Goal: Information Seeking & Learning: Find specific fact

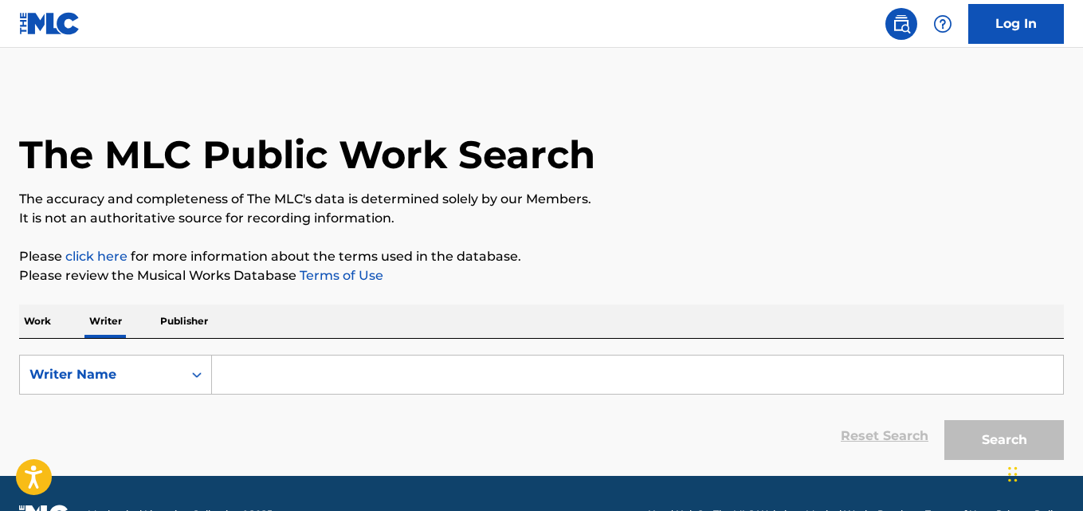
click at [255, 382] on input "Search Form" at bounding box center [637, 374] width 851 height 38
paste input "Thilo Brandt"
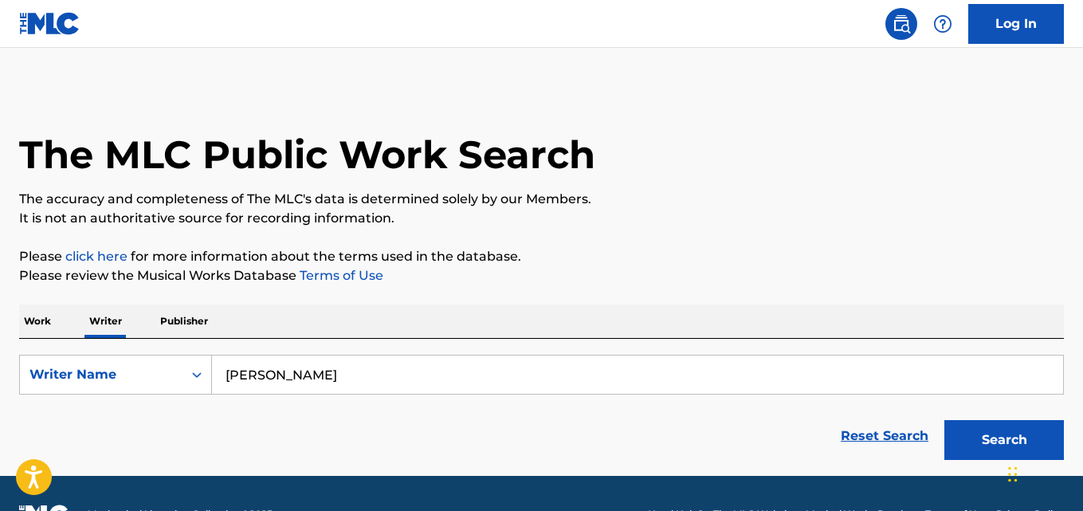
type input "Thilo Brandt"
click at [944, 420] on button "Search" at bounding box center [1004, 440] width 120 height 40
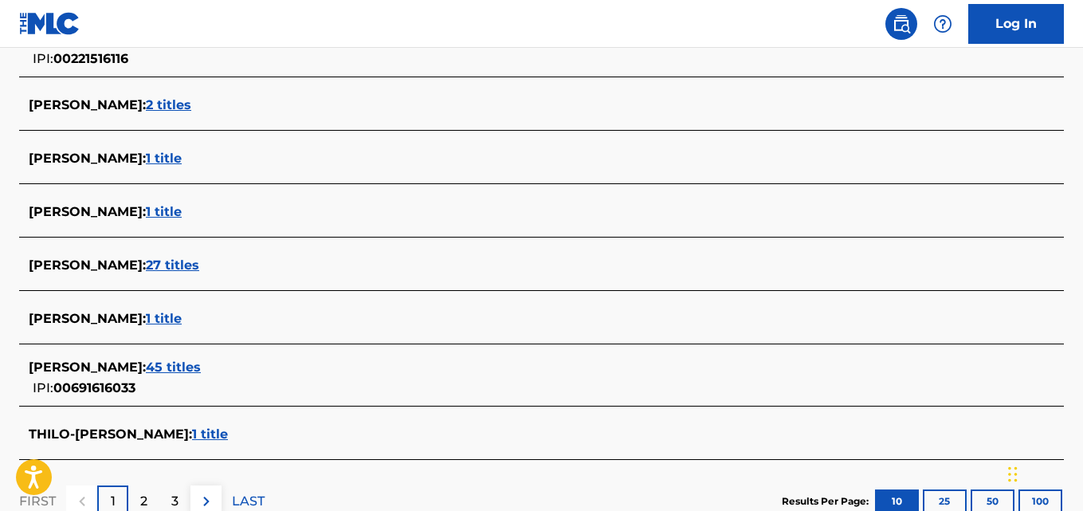
scroll to position [592, 0]
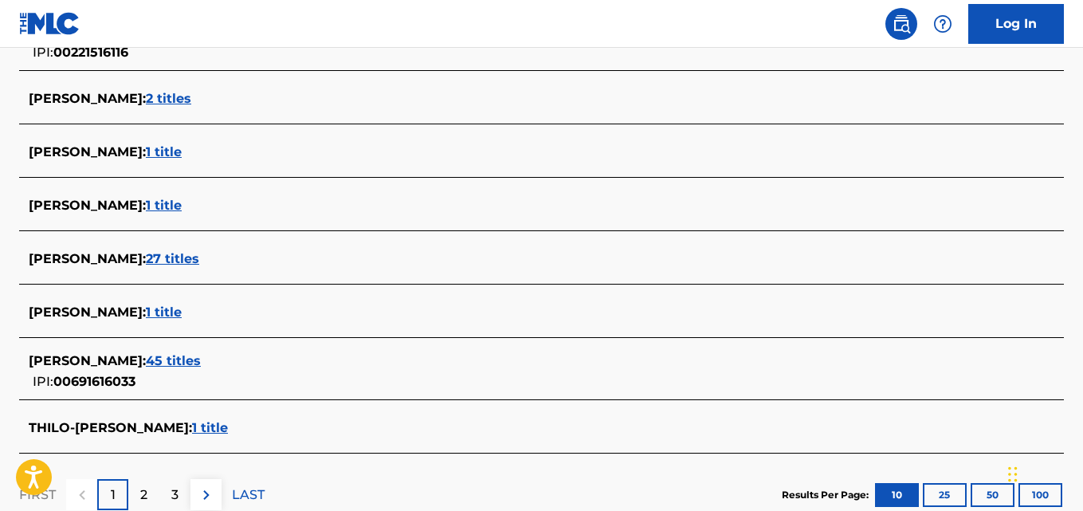
click at [211, 362] on div "THILO BRANDT : 45 titles" at bounding box center [521, 360] width 984 height 19
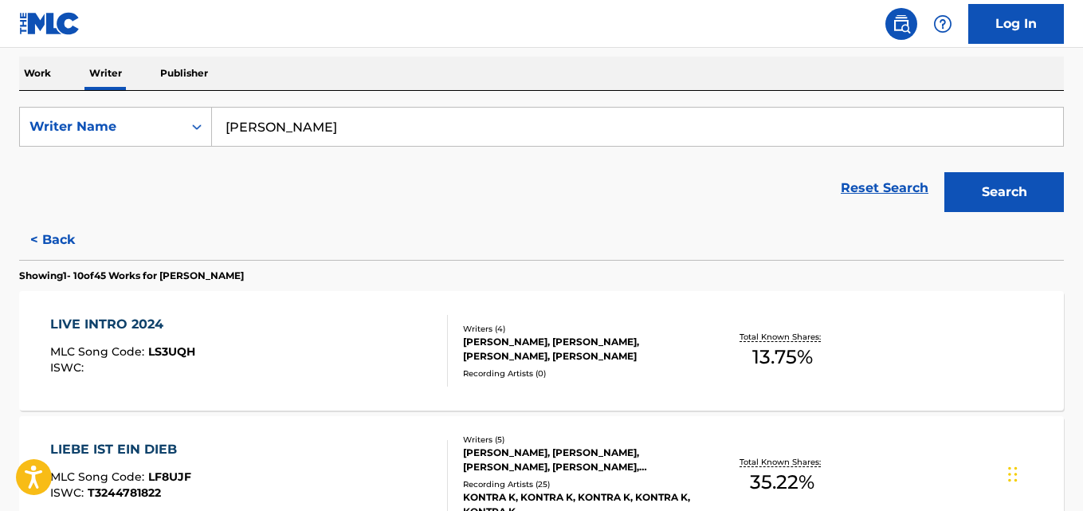
scroll to position [241, 0]
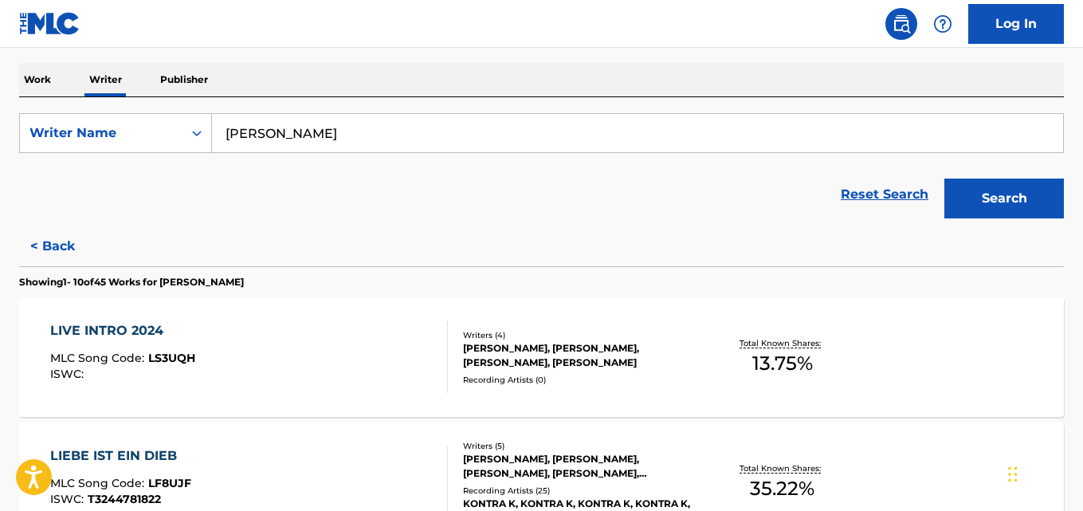
click at [982, 351] on div "LIVE INTRO 2024 MLC Song Code : LS3UQH ISWC : Writers ( 4 ) THILO BRANDT, KONST…" at bounding box center [541, 357] width 1045 height 120
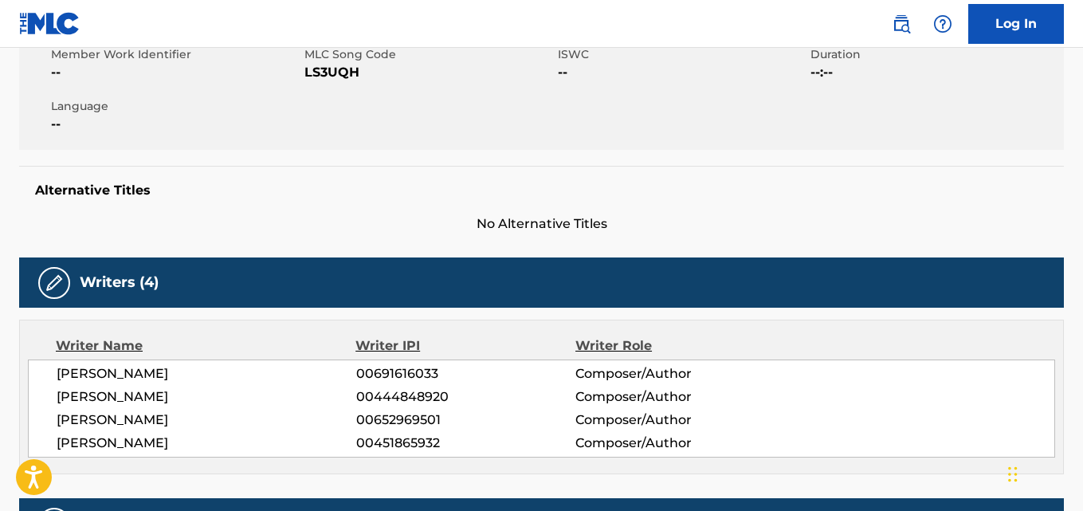
scroll to position [282, 0]
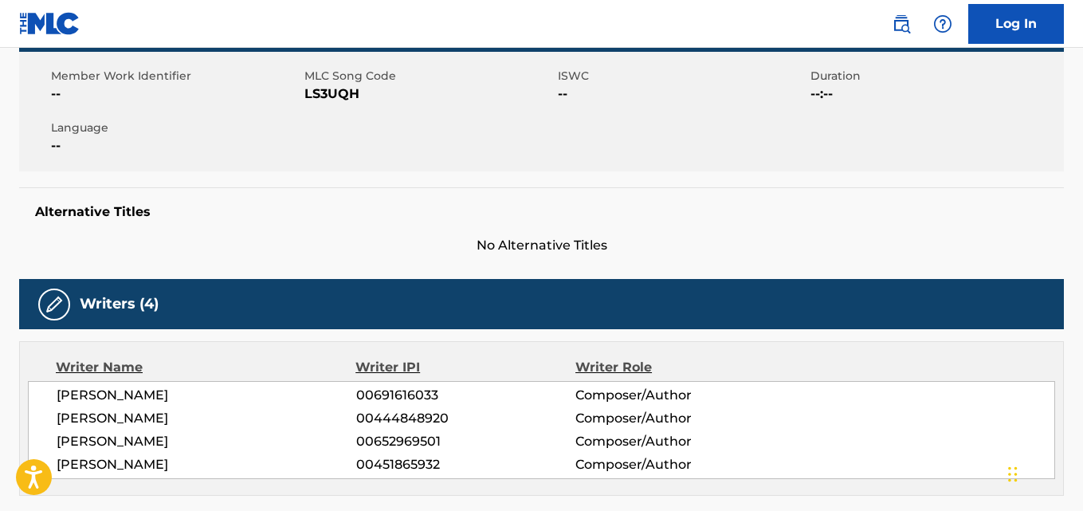
click at [329, 90] on span "LS3UQH" at bounding box center [428, 93] width 249 height 19
copy span "LS3UQH"
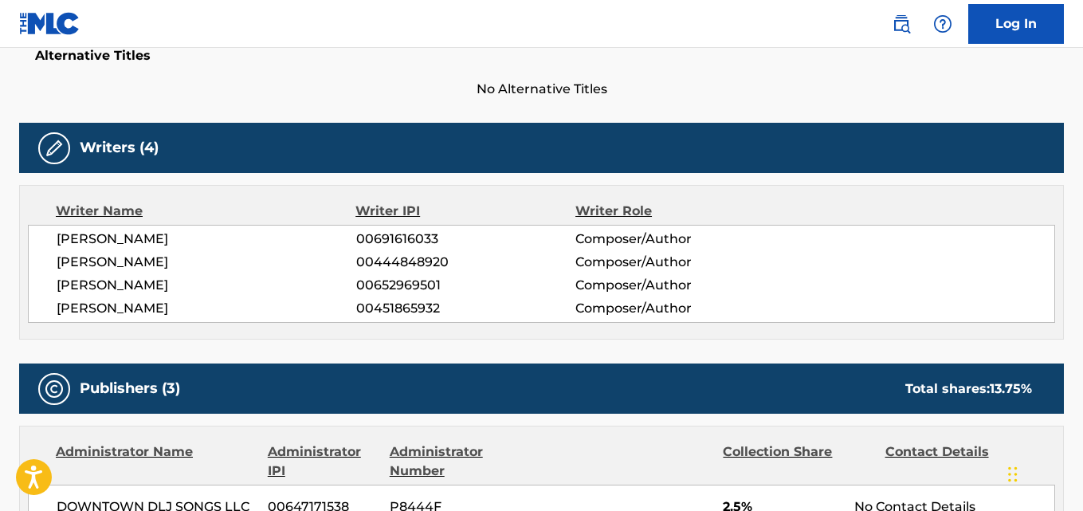
scroll to position [0, 0]
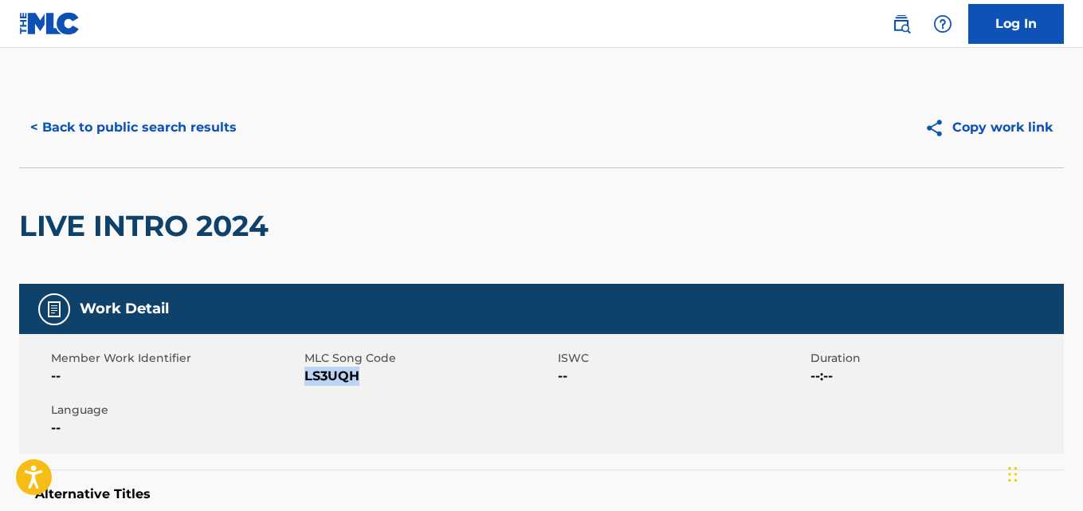
click at [114, 123] on button "< Back to public search results" at bounding box center [133, 128] width 229 height 40
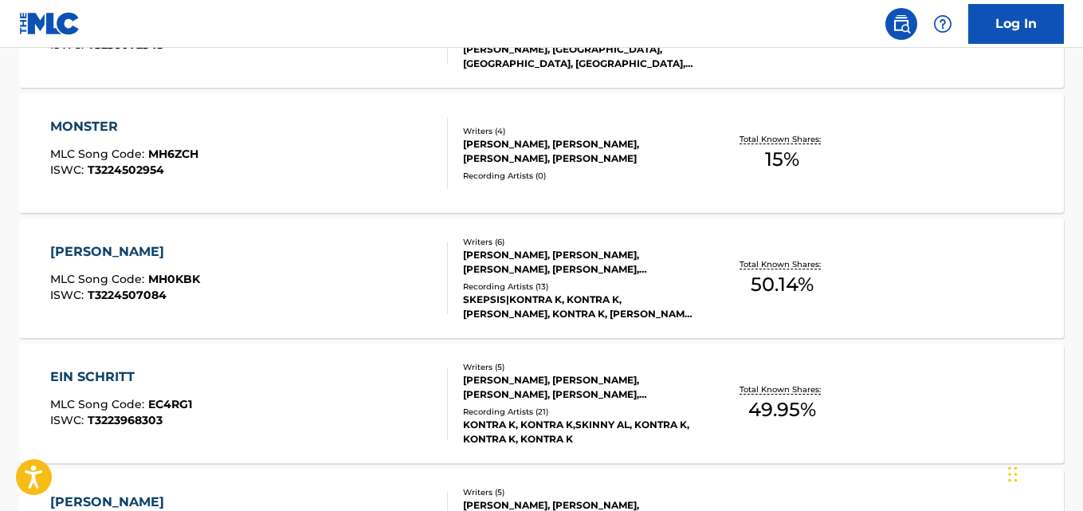
scroll to position [950, 0]
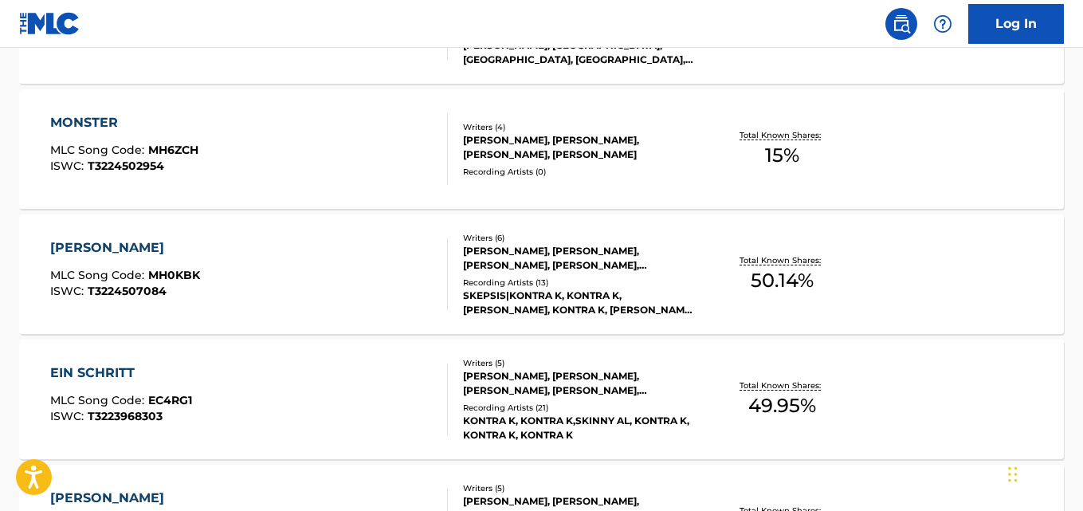
click at [974, 394] on div "EIN SCHRITT MLC Song Code : EC4RG1 ISWC : T3223968303 Writers ( 5 ) THILO BRAND…" at bounding box center [541, 399] width 1045 height 120
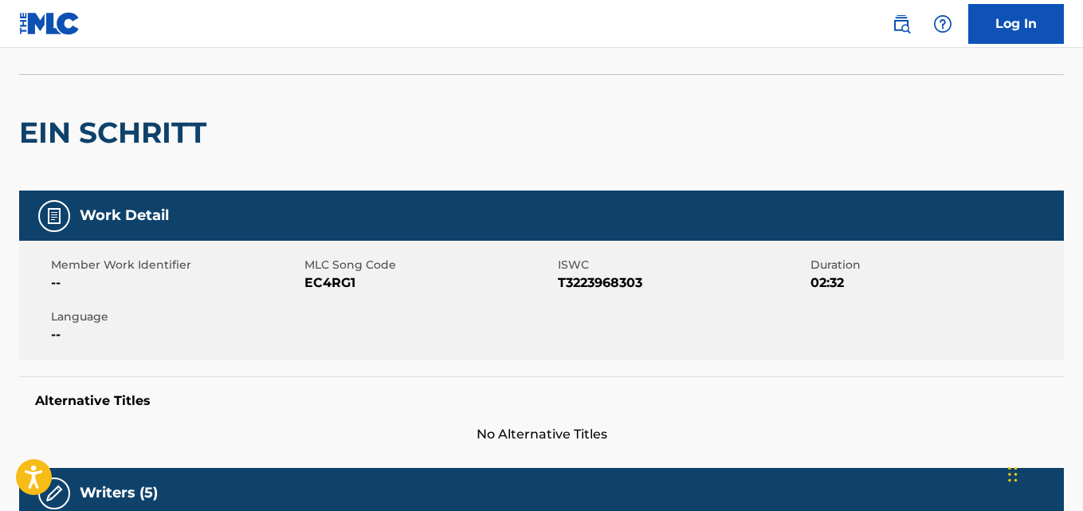
scroll to position [94, 0]
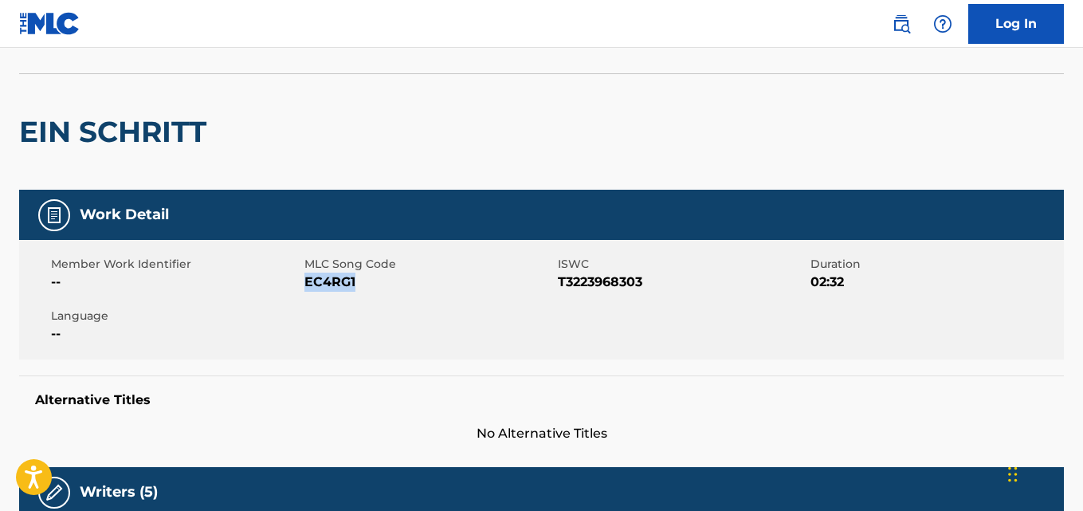
drag, startPoint x: 343, startPoint y: 286, endPoint x: 308, endPoint y: 287, distance: 35.1
click at [308, 287] on span "EC4RG1" at bounding box center [428, 281] width 249 height 19
copy span "EC4RG1"
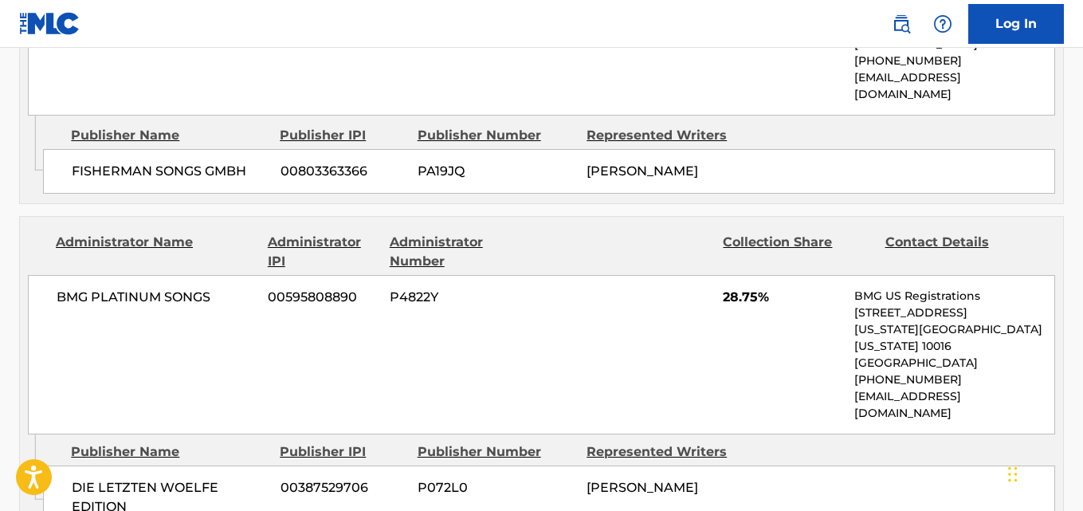
scroll to position [2716, 0]
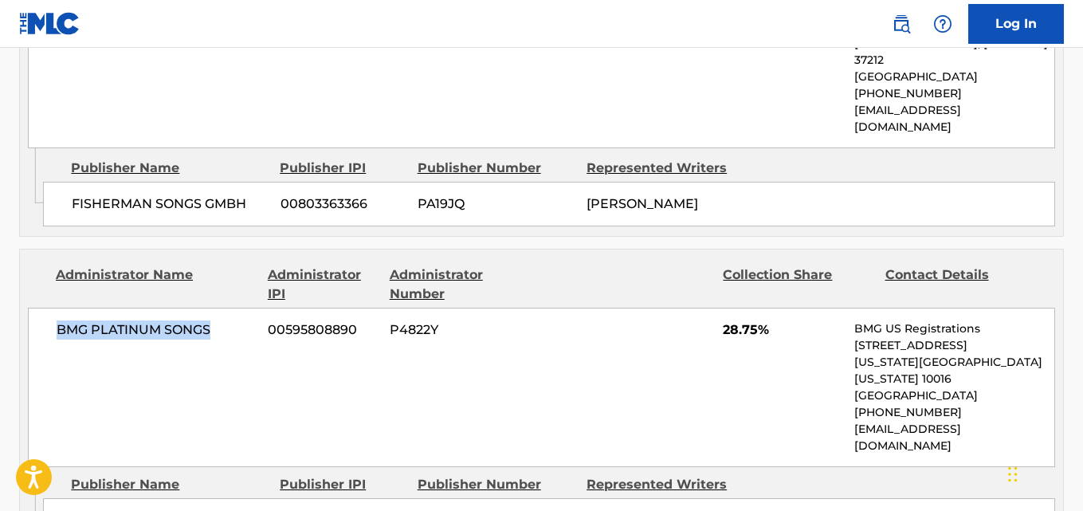
drag, startPoint x: 216, startPoint y: 117, endPoint x: 61, endPoint y: 116, distance: 154.6
click at [61, 320] on span "BMG PLATINUM SONGS" at bounding box center [156, 329] width 199 height 19
copy span "BMG PLATINUM SONGS"
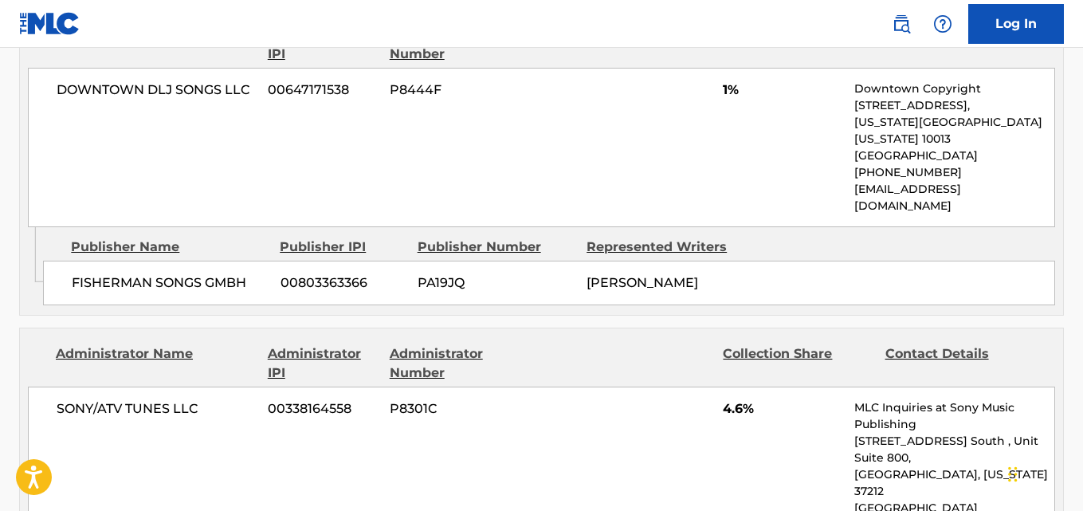
scroll to position [2283, 0]
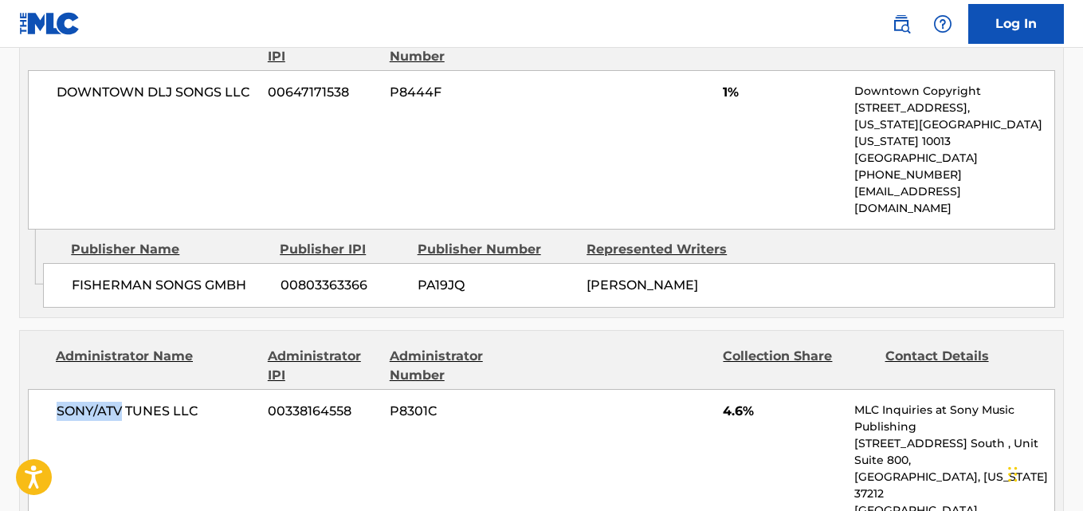
drag, startPoint x: 121, startPoint y: 224, endPoint x: 54, endPoint y: 224, distance: 66.9
click at [54, 389] on div "SONY/ATV TUNES LLC 00338164558 P8301C 4.6% MLC Inquiries at Sony Music Publishi…" at bounding box center [541, 485] width 1027 height 193
copy span "SONY/ATV"
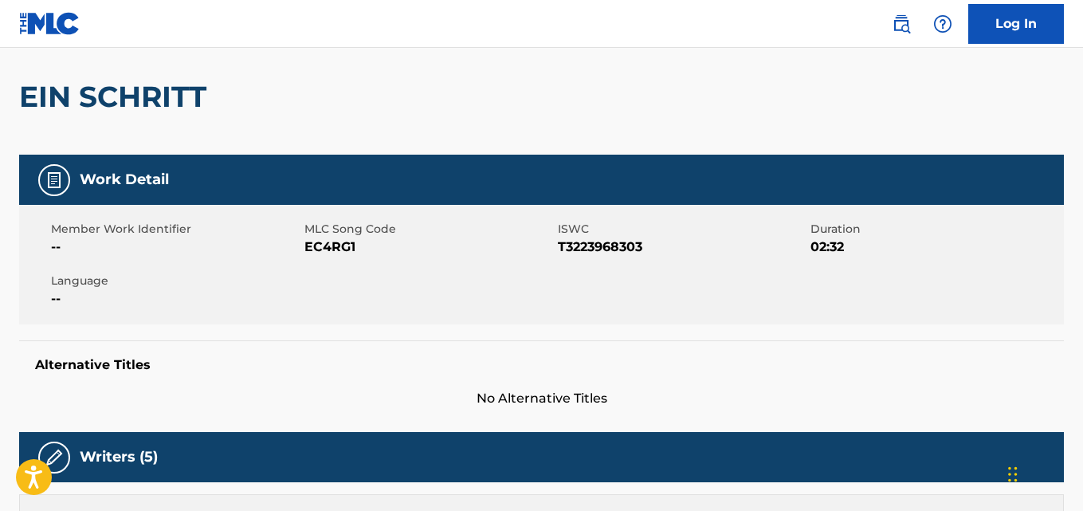
scroll to position [0, 0]
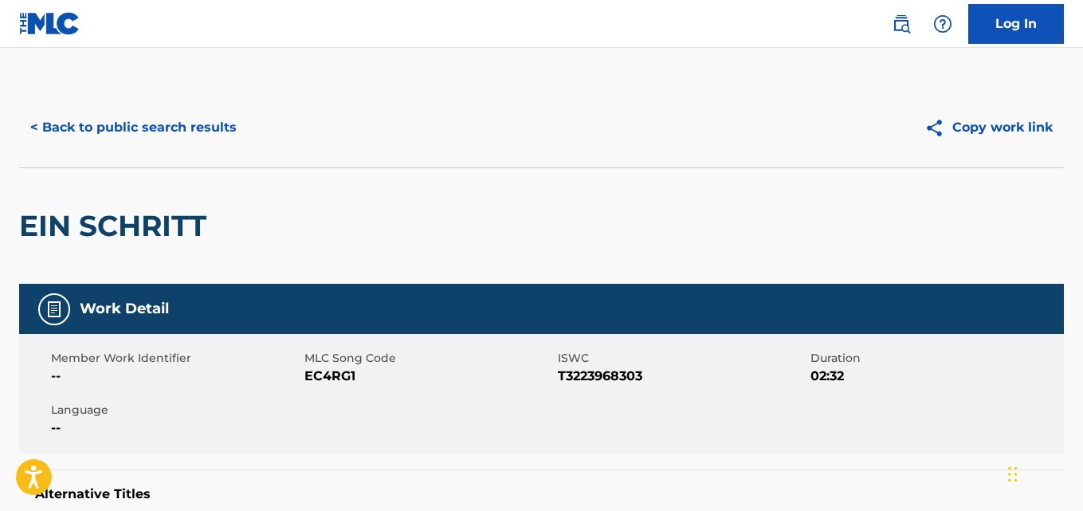
click at [208, 115] on button "< Back to public search results" at bounding box center [133, 128] width 229 height 40
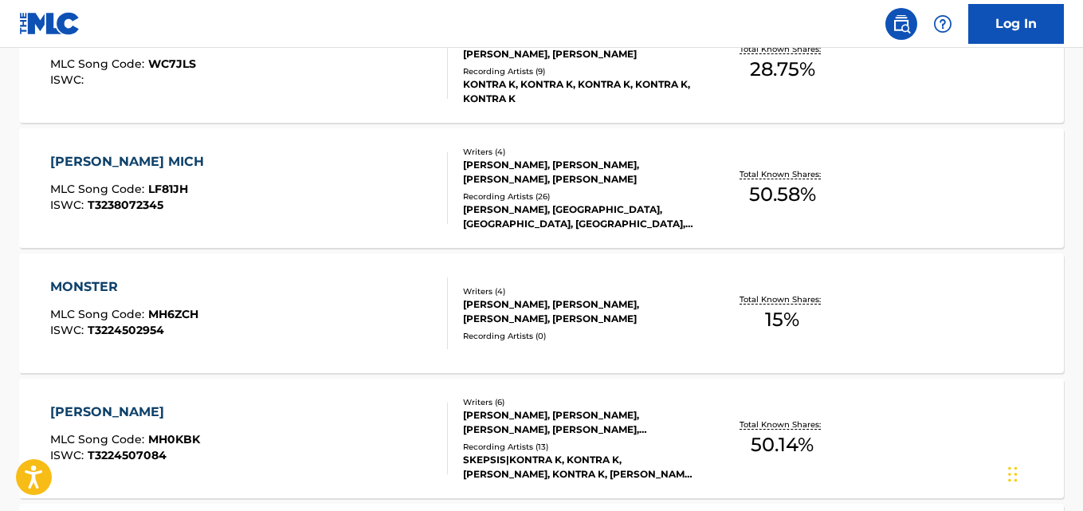
scroll to position [786, 0]
click at [830, 323] on div "Total Known Shares: 15 %" at bounding box center [783, 312] width 174 height 49
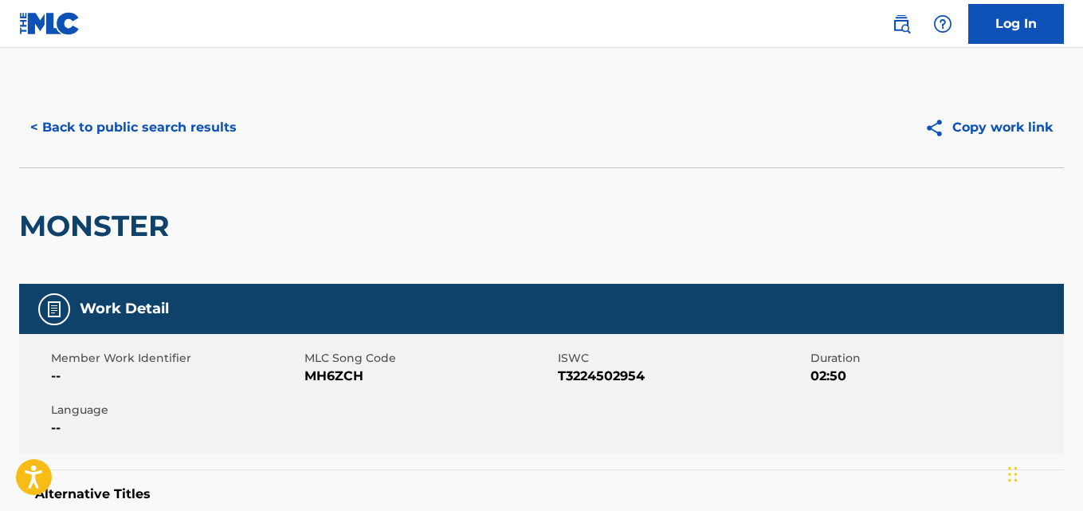
click at [176, 120] on button "< Back to public search results" at bounding box center [133, 128] width 229 height 40
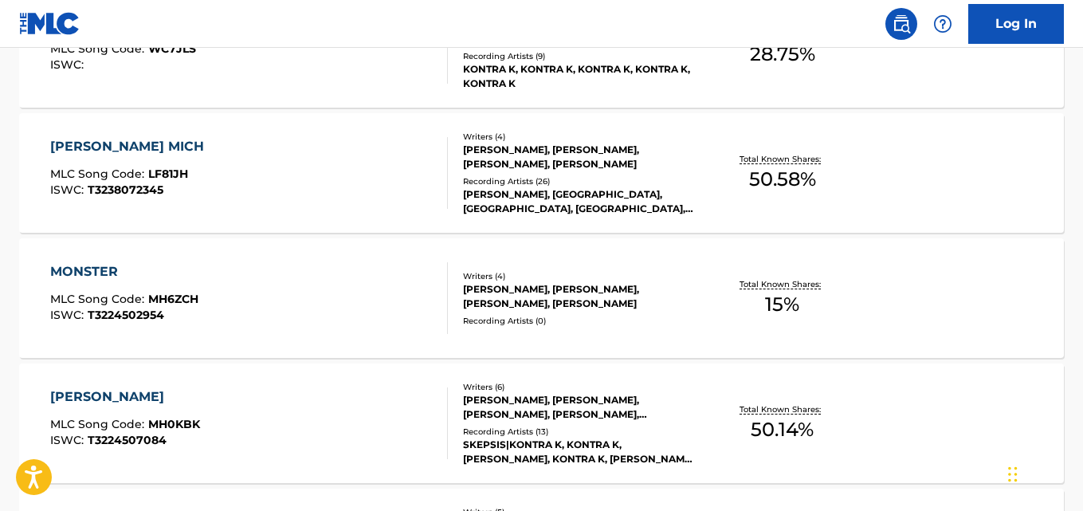
scroll to position [1440, 0]
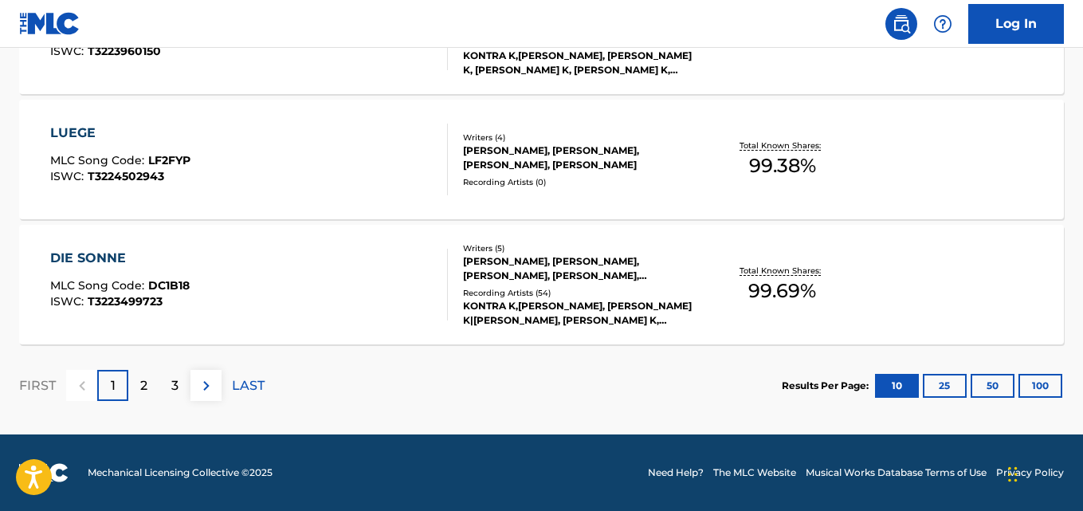
click at [847, 265] on div "Total Known Shares: 99.69 %" at bounding box center [783, 285] width 174 height 49
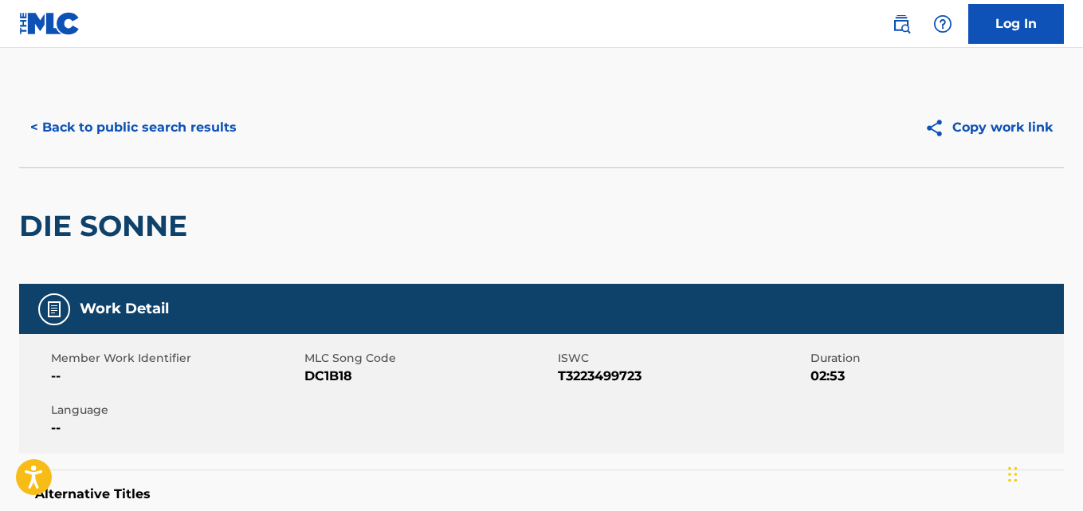
click at [151, 133] on button "< Back to public search results" at bounding box center [133, 128] width 229 height 40
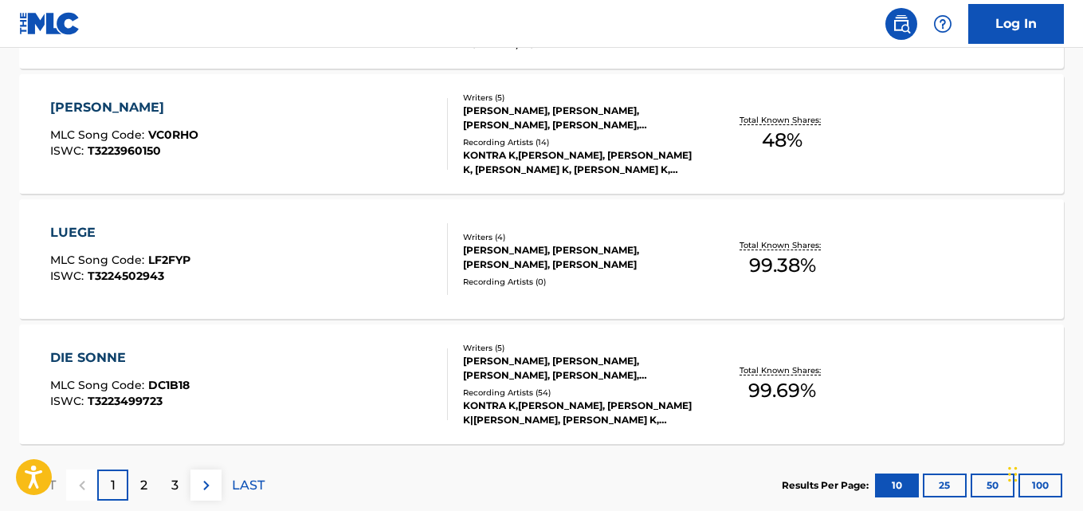
scroll to position [1440, 0]
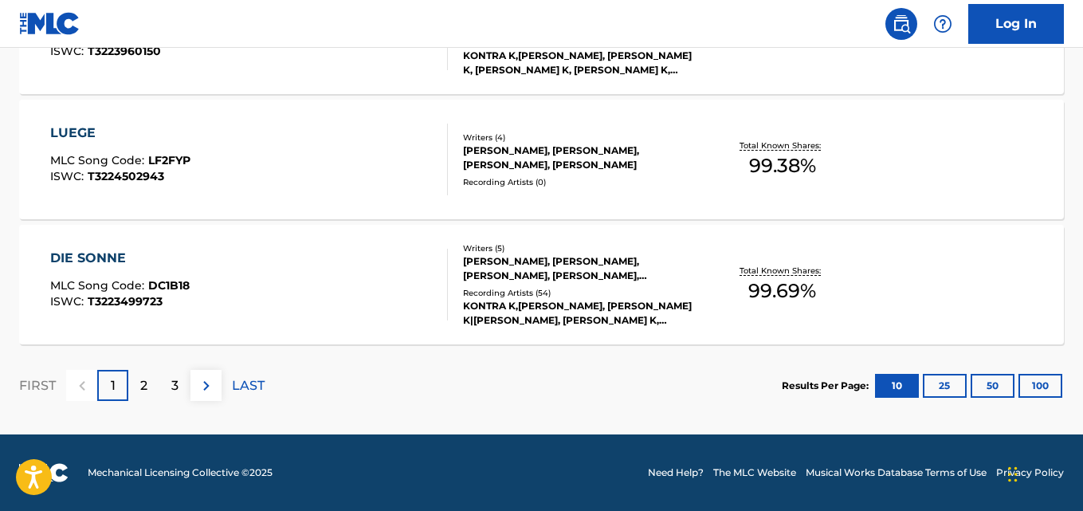
click at [815, 145] on p "Total Known Shares:" at bounding box center [781, 145] width 85 height 12
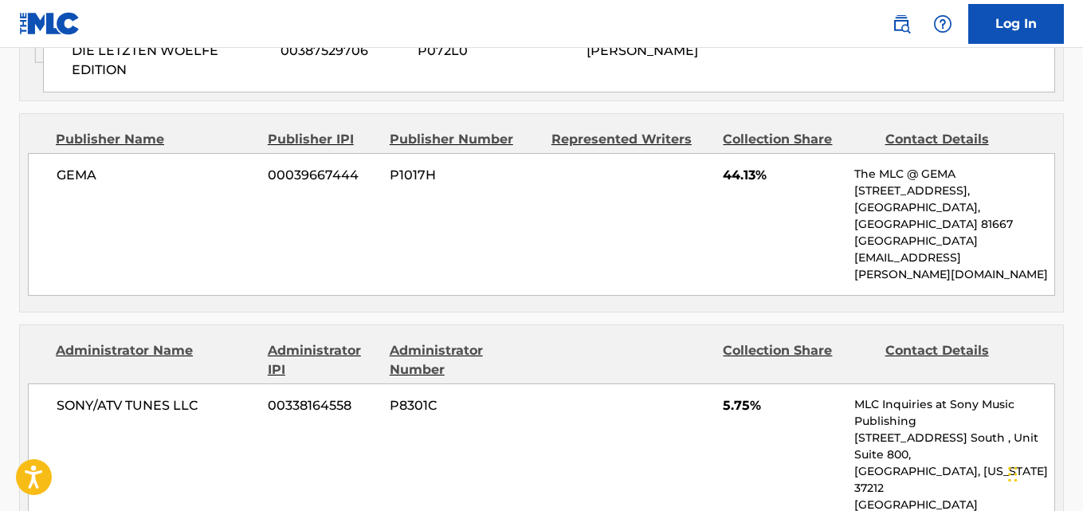
scroll to position [2481, 0]
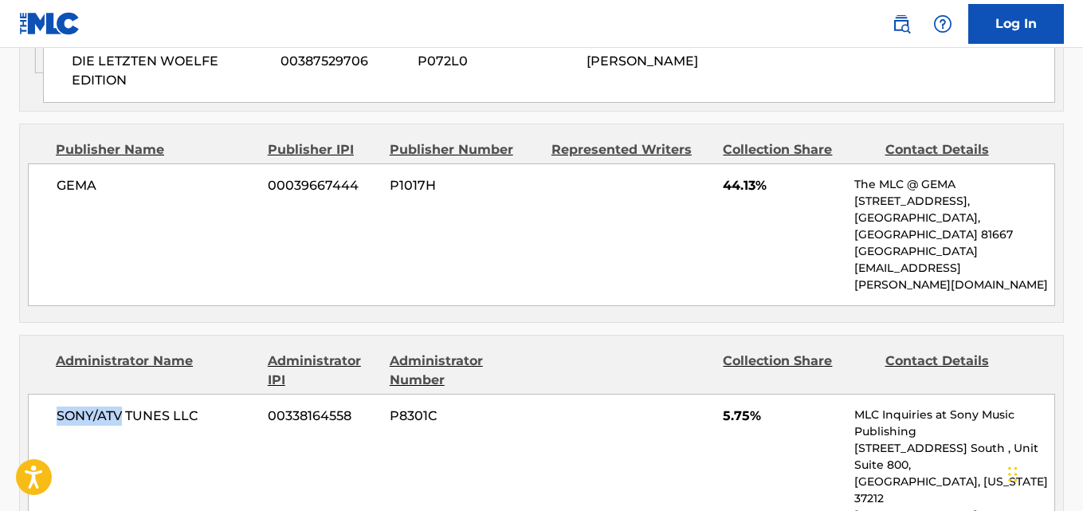
drag, startPoint x: 120, startPoint y: 197, endPoint x: 49, endPoint y: 197, distance: 70.9
click at [49, 394] on div "SONY/ATV TUNES LLC 00338164558 P8301C 5.75% MLC Inquiries at Sony Music Publish…" at bounding box center [541, 490] width 1027 height 193
copy span "SONY/ATV"
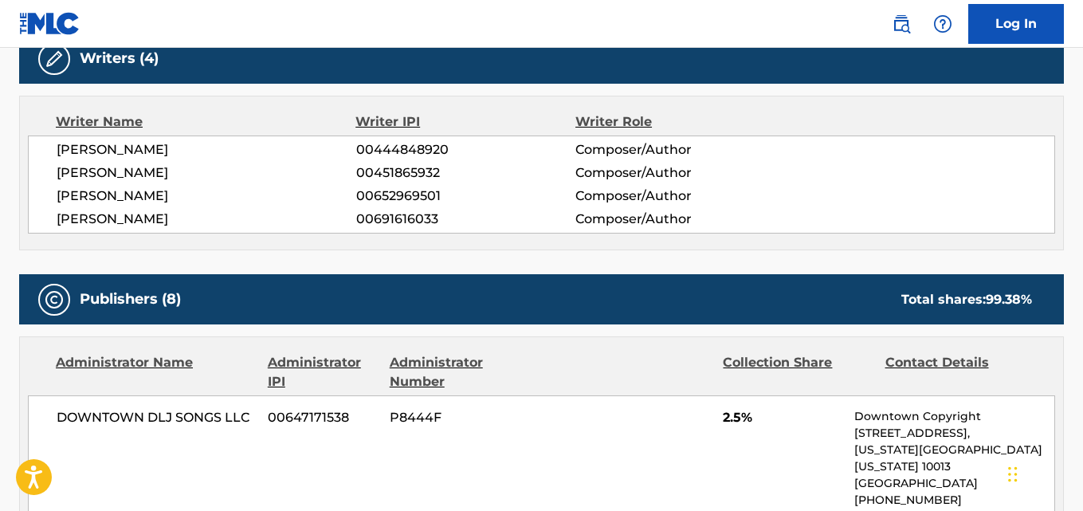
scroll to position [434, 0]
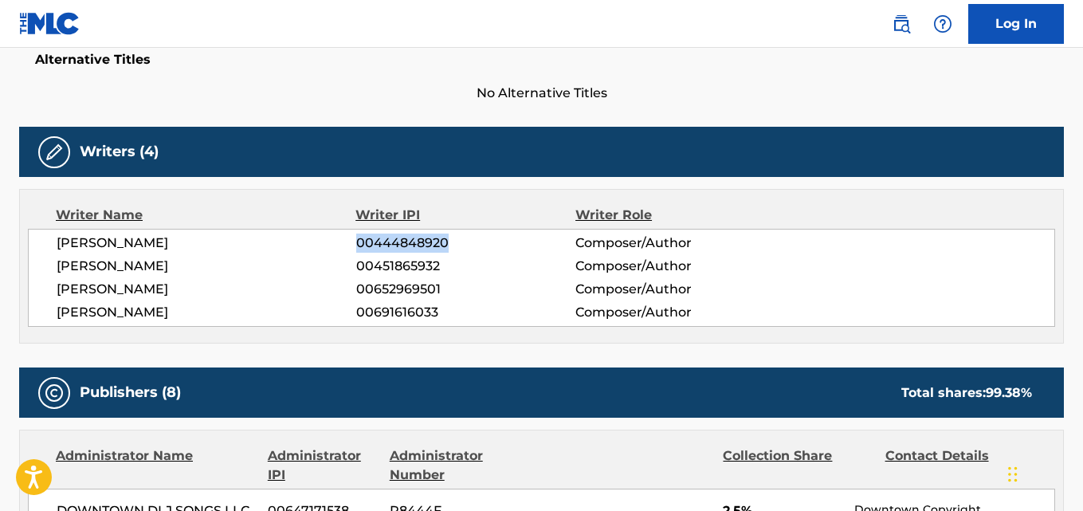
drag, startPoint x: 466, startPoint y: 240, endPoint x: 357, endPoint y: 245, distance: 109.3
click at [357, 245] on span "00444848920" at bounding box center [465, 242] width 219 height 19
copy span "00444848920"
drag, startPoint x: 456, startPoint y: 264, endPoint x: 351, endPoint y: 266, distance: 104.4
click at [351, 266] on div "VINCENT STEIN 00451865932 Composer/Author" at bounding box center [556, 266] width 998 height 19
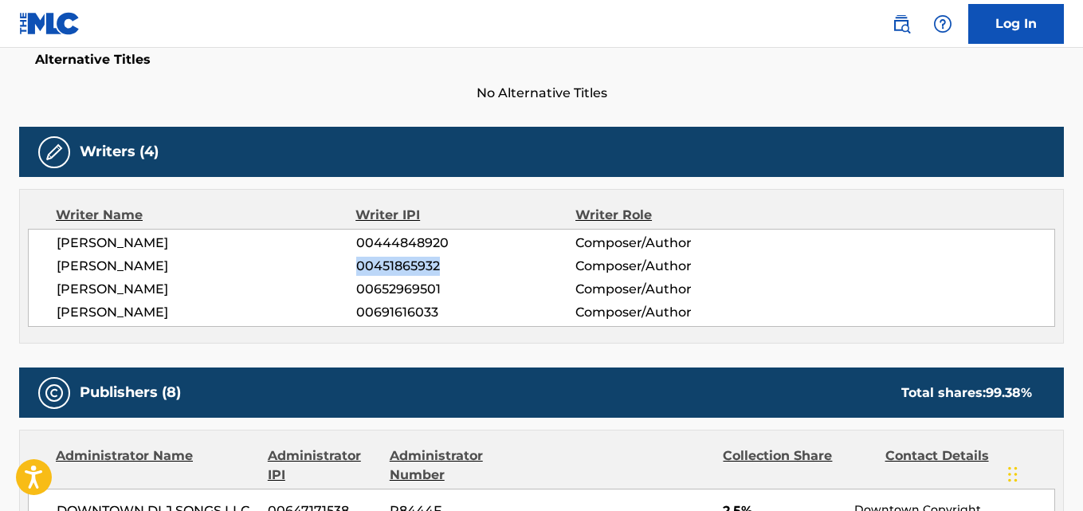
copy div "00451865932"
drag, startPoint x: 443, startPoint y: 296, endPoint x: 340, endPoint y: 296, distance: 102.8
click at [340, 296] on div "MAXIMILIAN DIEHN 00652969501 Composer/Author" at bounding box center [556, 289] width 998 height 19
copy div "00652969501"
drag, startPoint x: 432, startPoint y: 318, endPoint x: 362, endPoint y: 303, distance: 71.7
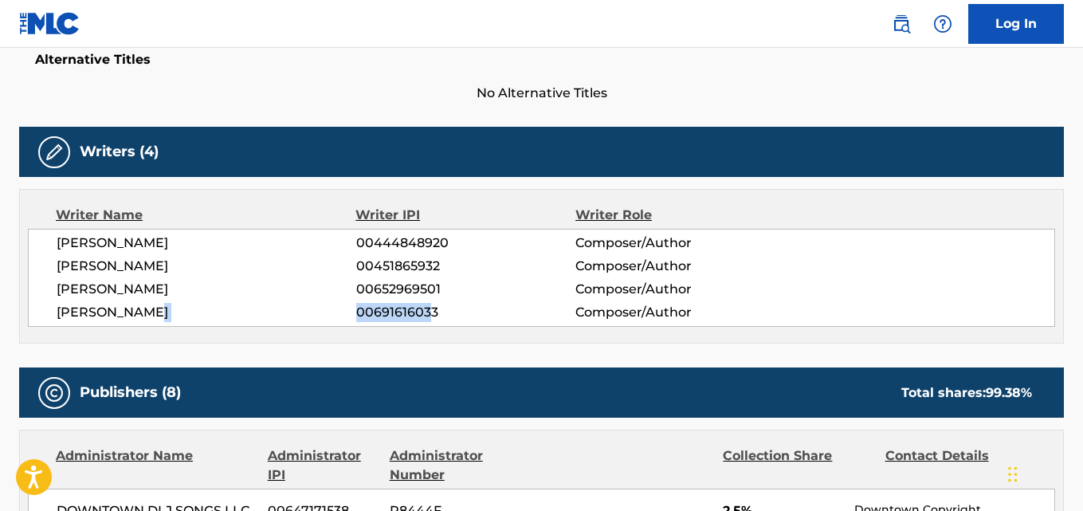
click at [351, 303] on div "THILO BRANDT 00691616033 Composer/Author" at bounding box center [556, 312] width 998 height 19
click at [446, 307] on span "00691616033" at bounding box center [465, 312] width 219 height 19
drag, startPoint x: 445, startPoint y: 308, endPoint x: 363, endPoint y: 314, distance: 83.1
click at [363, 314] on span "00691616033" at bounding box center [465, 312] width 219 height 19
copy div "00691616033"
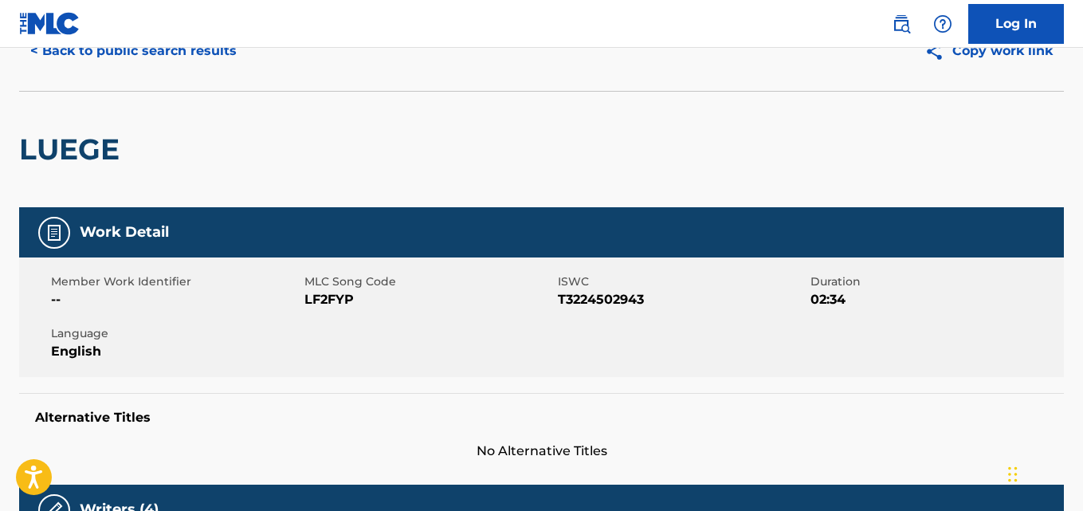
scroll to position [0, 0]
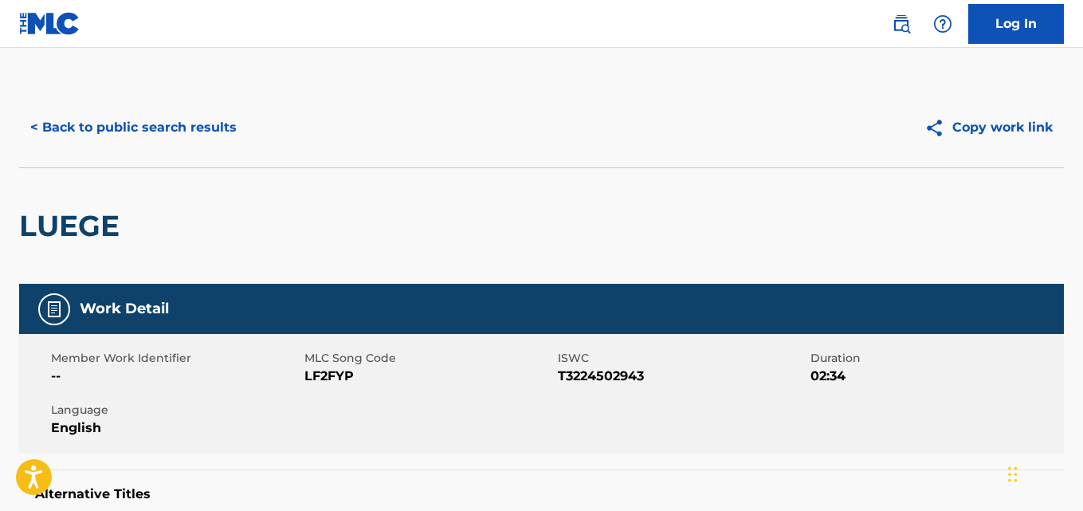
click at [231, 133] on button "< Back to public search results" at bounding box center [133, 128] width 229 height 40
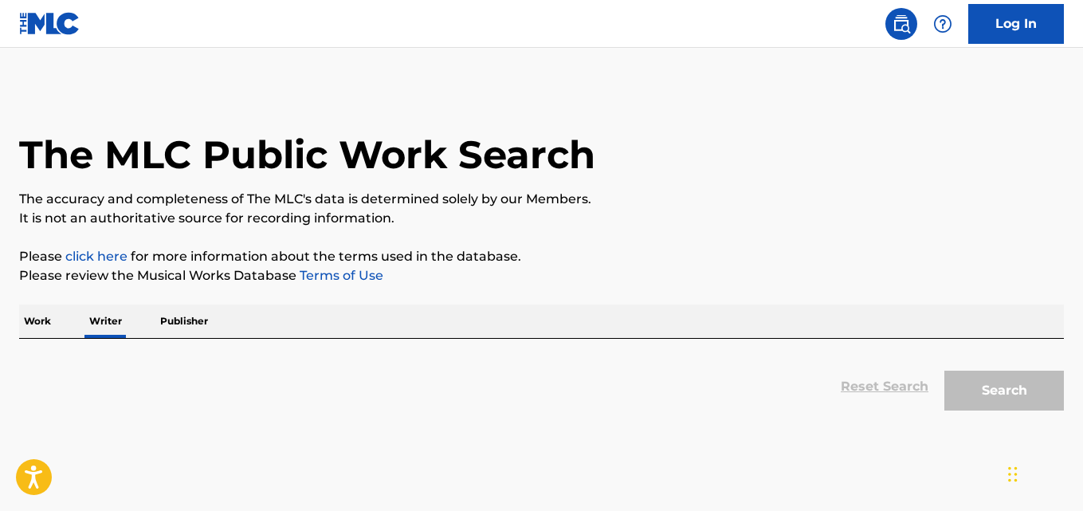
scroll to position [90, 0]
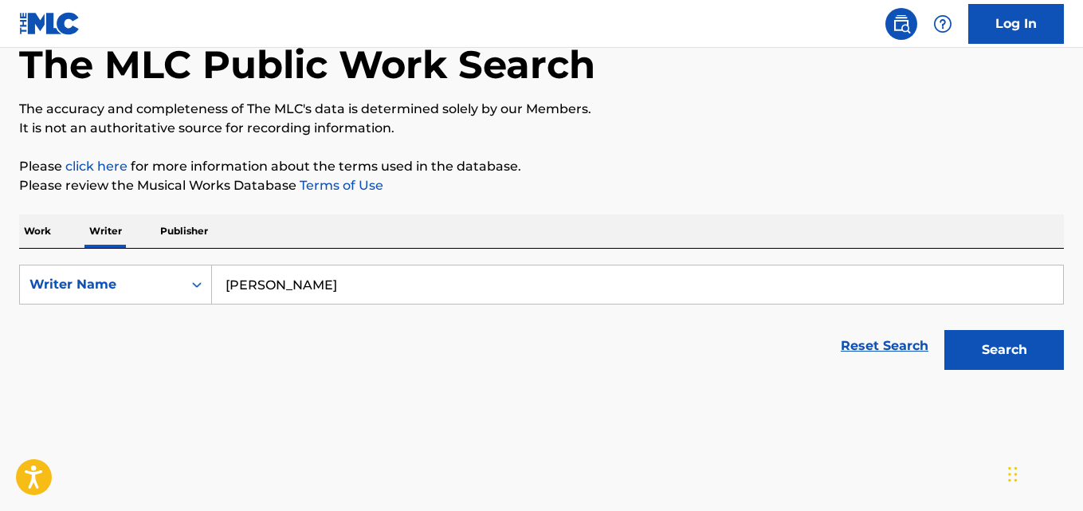
click at [422, 269] on input "Thilo Brandt" at bounding box center [637, 284] width 851 height 38
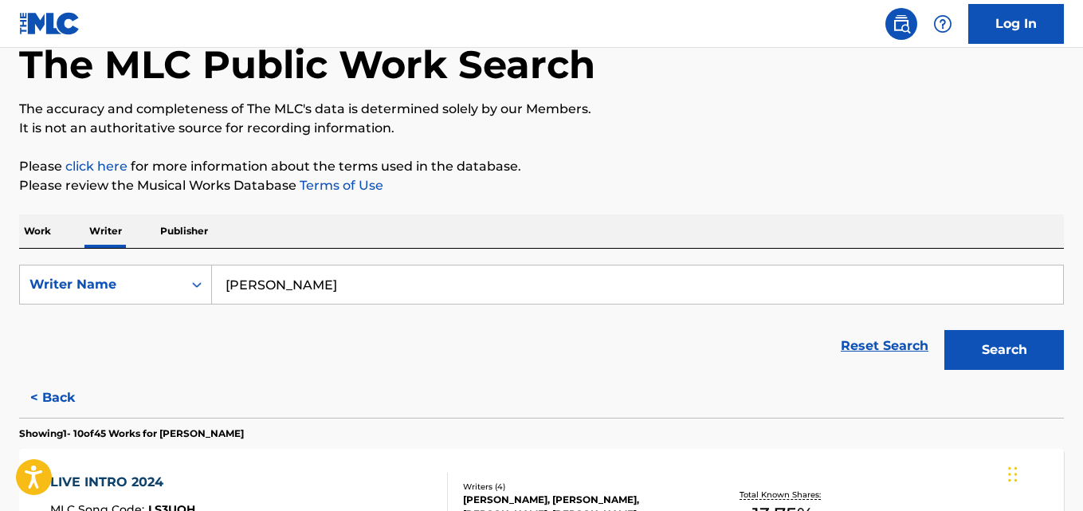
paste input "Gandhi Alimasi Djuna"
type input "Gandhi Alimasi Djuna"
click at [960, 165] on p "Please click here for more information about the terms used in the database." at bounding box center [541, 166] width 1045 height 19
click at [1006, 354] on button "Search" at bounding box center [1004, 350] width 120 height 40
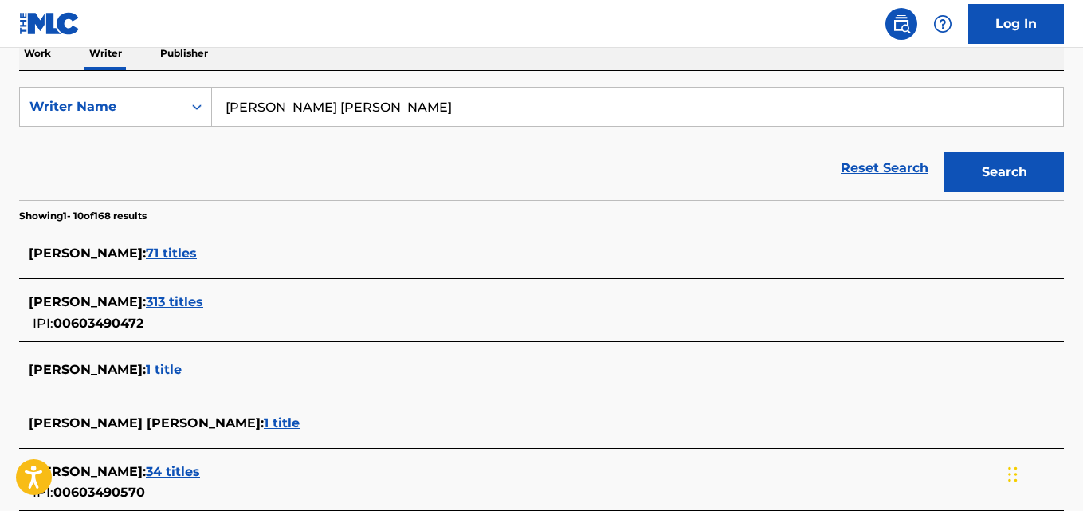
scroll to position [241, 0]
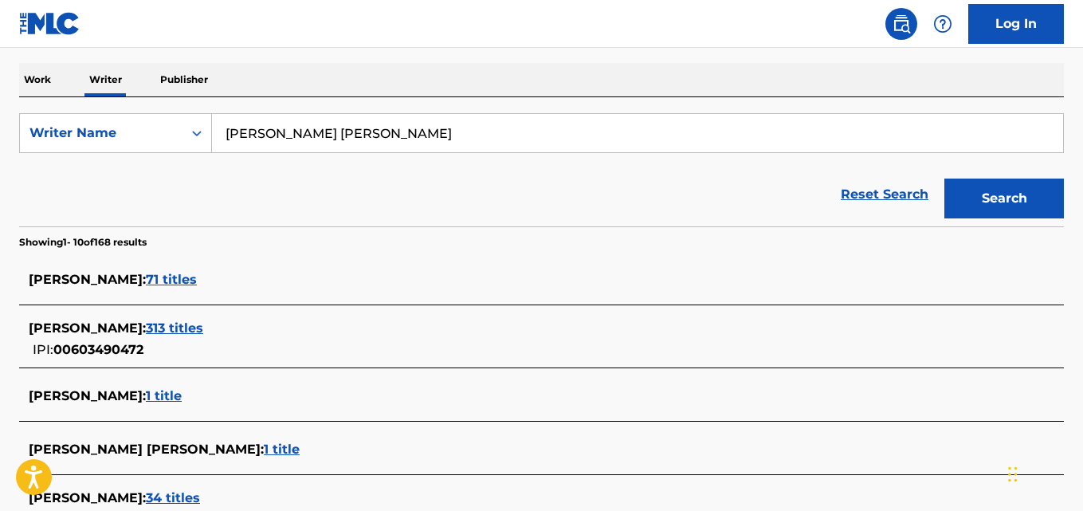
click at [171, 335] on div "GANDHI DJUNA : 313 titles" at bounding box center [521, 328] width 984 height 19
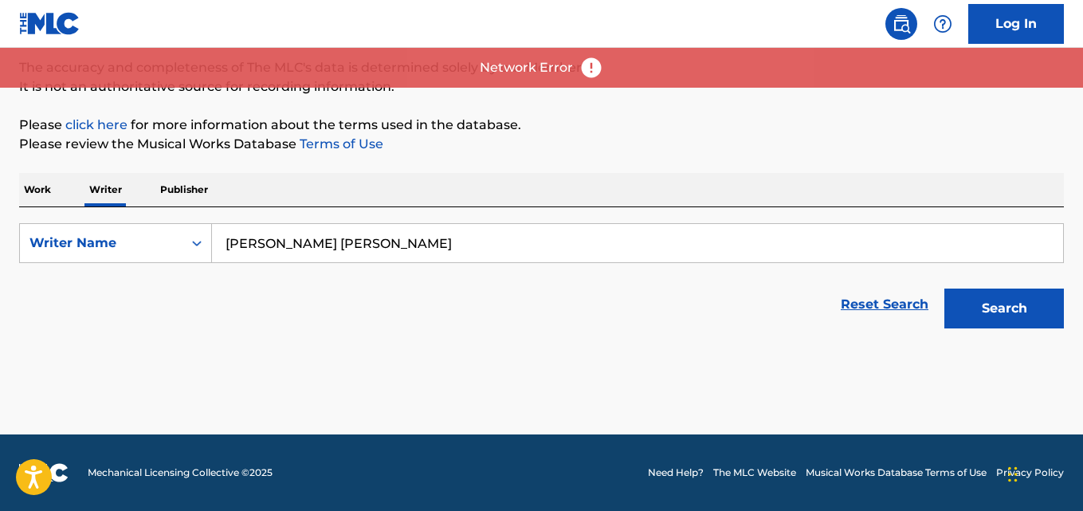
scroll to position [131, 0]
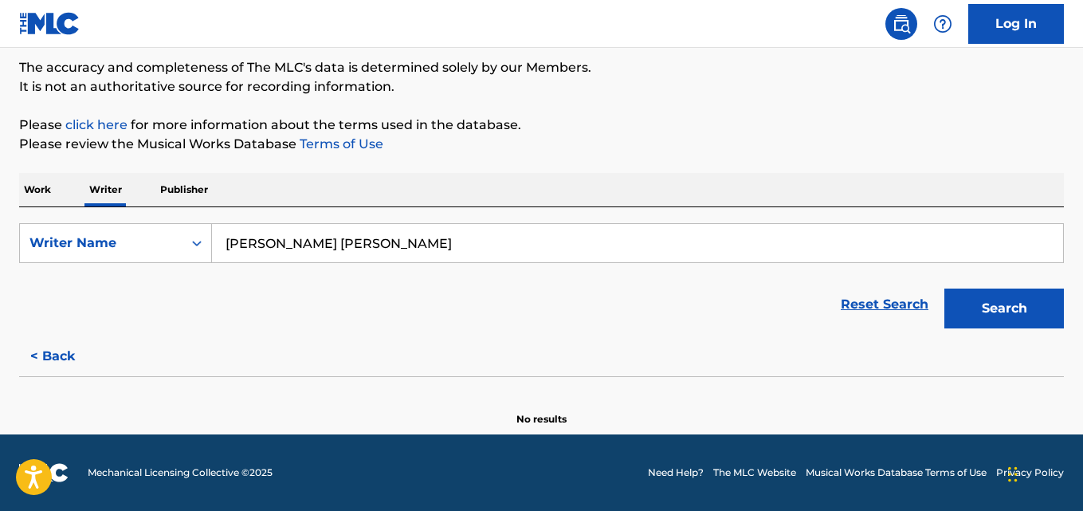
click at [30, 368] on button "< Back" at bounding box center [67, 356] width 96 height 40
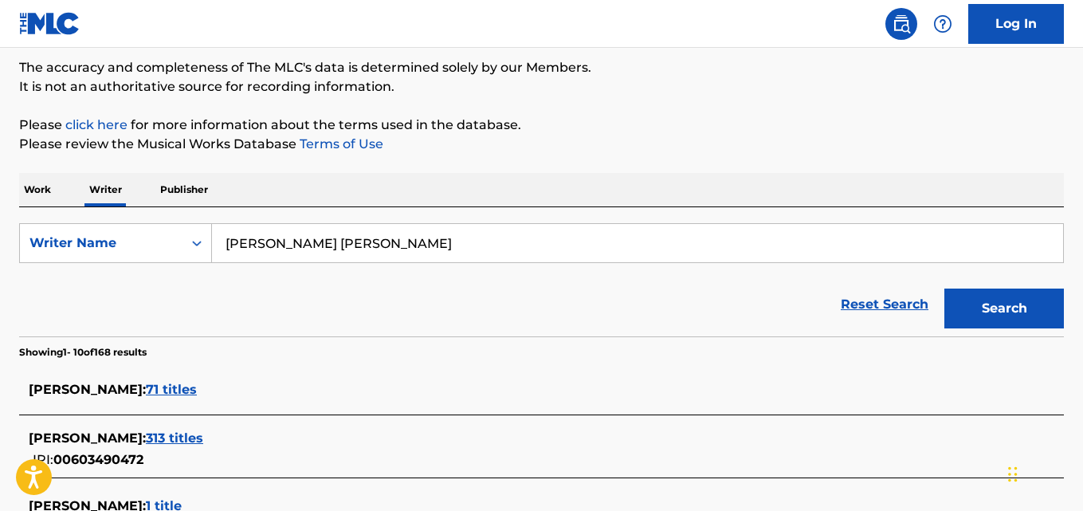
click at [186, 433] on span "313 titles" at bounding box center [174, 437] width 57 height 15
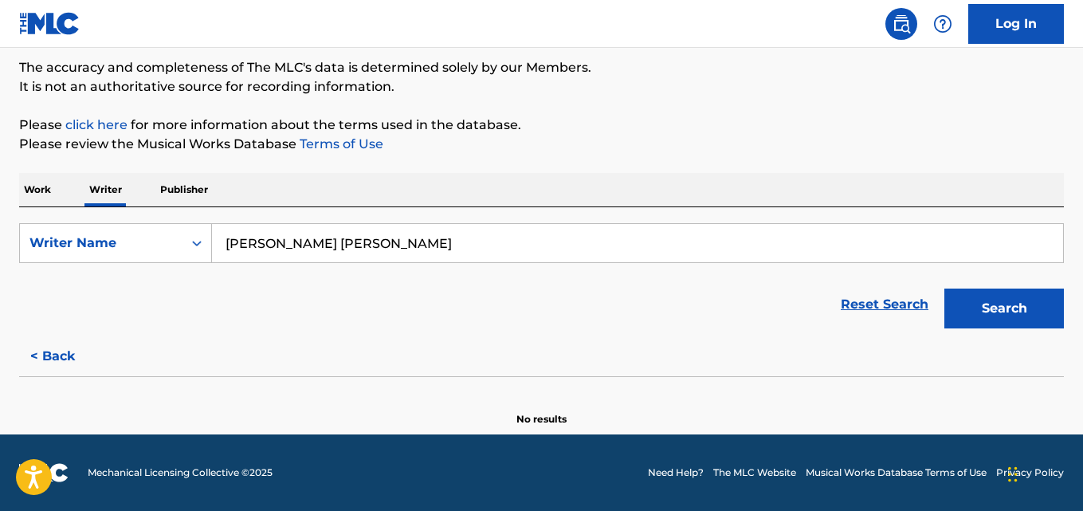
click at [575, 333] on div "Reset Search Search" at bounding box center [541, 304] width 1045 height 64
click at [54, 362] on button "< Back" at bounding box center [67, 356] width 96 height 40
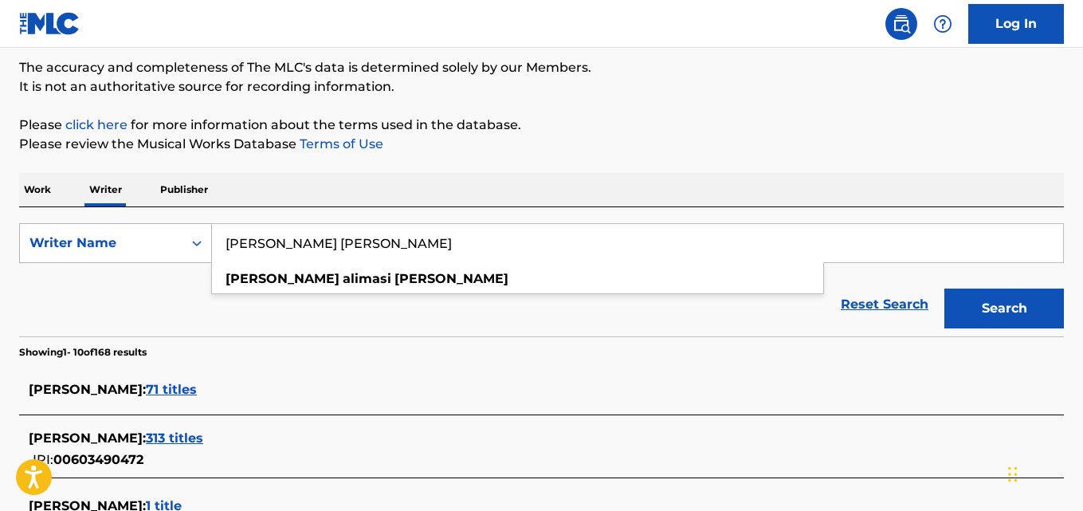
drag, startPoint x: 372, startPoint y: 241, endPoint x: 139, endPoint y: 234, distance: 233.5
click at [139, 234] on div "SearchWithCriteriaf93b9edb-594d-4d12-b167-9fd67e2c32d5 Writer Name Gandhi Alima…" at bounding box center [541, 243] width 1045 height 40
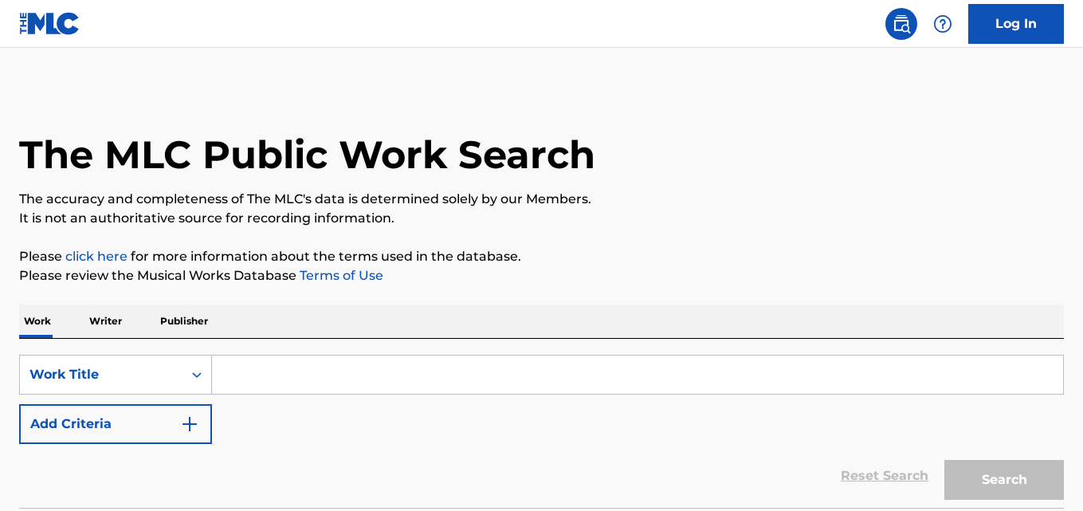
click at [88, 321] on p "Writer" at bounding box center [105, 320] width 42 height 33
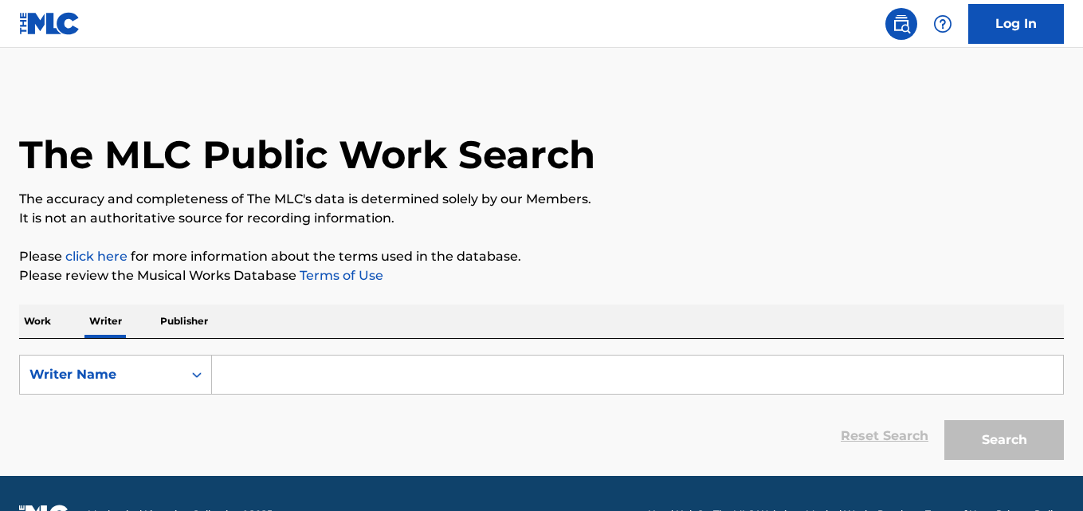
click at [336, 380] on input "Search Form" at bounding box center [637, 374] width 851 height 38
paste input "Maximilian Diehn"
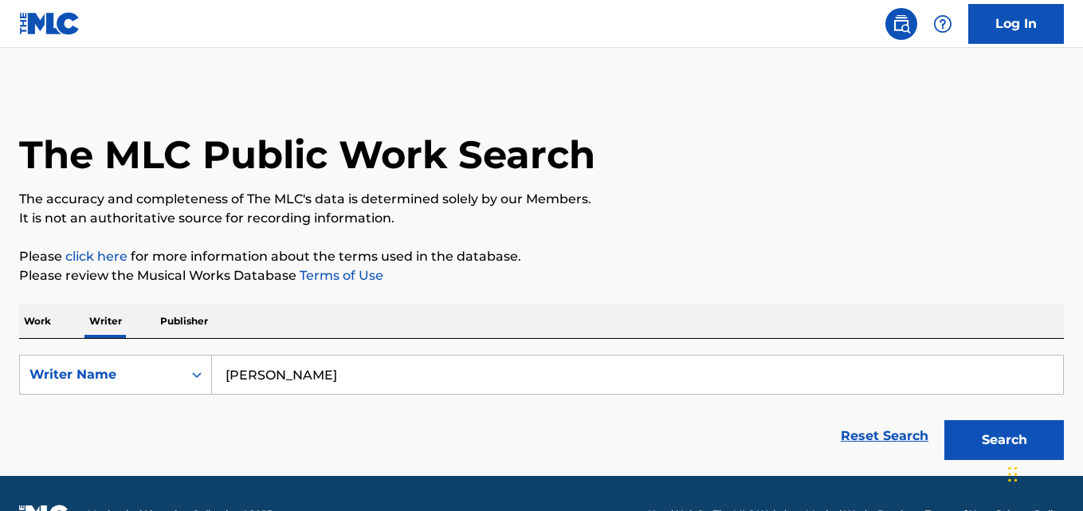
type input "Maximilian Diehn"
click at [898, 247] on p "Please click here for more information about the terms used in the database." at bounding box center [541, 256] width 1045 height 19
click at [998, 439] on button "Search" at bounding box center [1004, 440] width 120 height 40
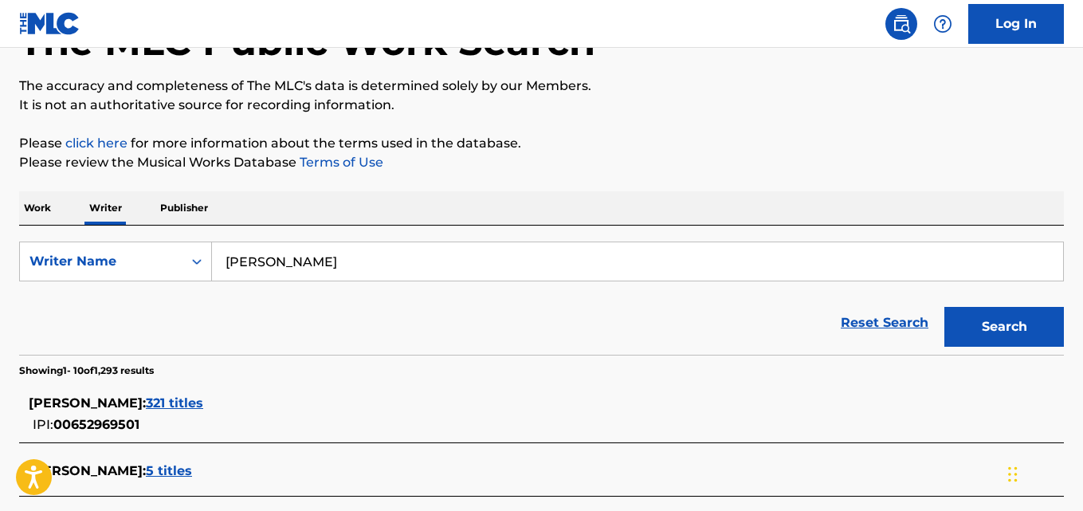
scroll to position [243, 0]
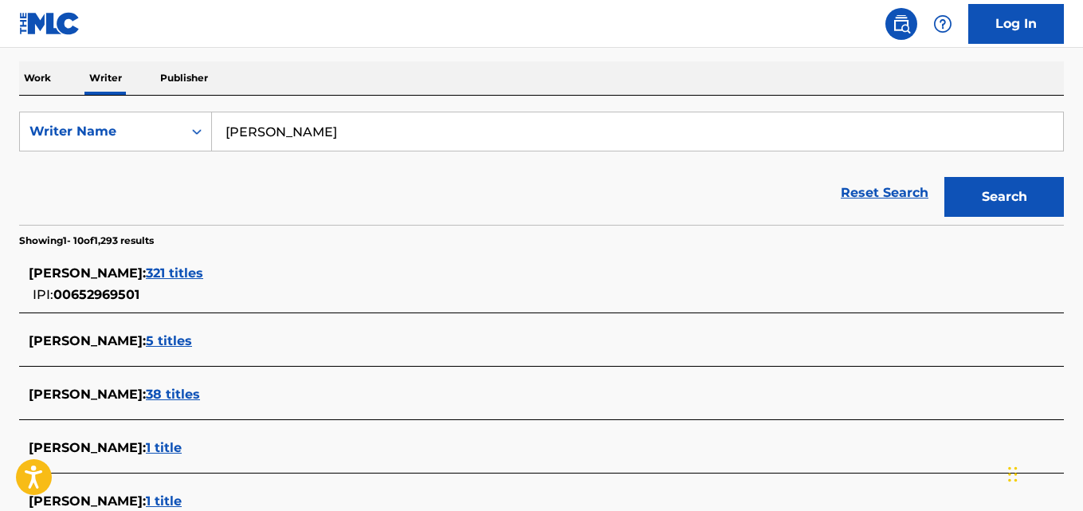
click at [241, 280] on div "MAXIMILIAN DIEHN : 321 titles" at bounding box center [521, 273] width 984 height 19
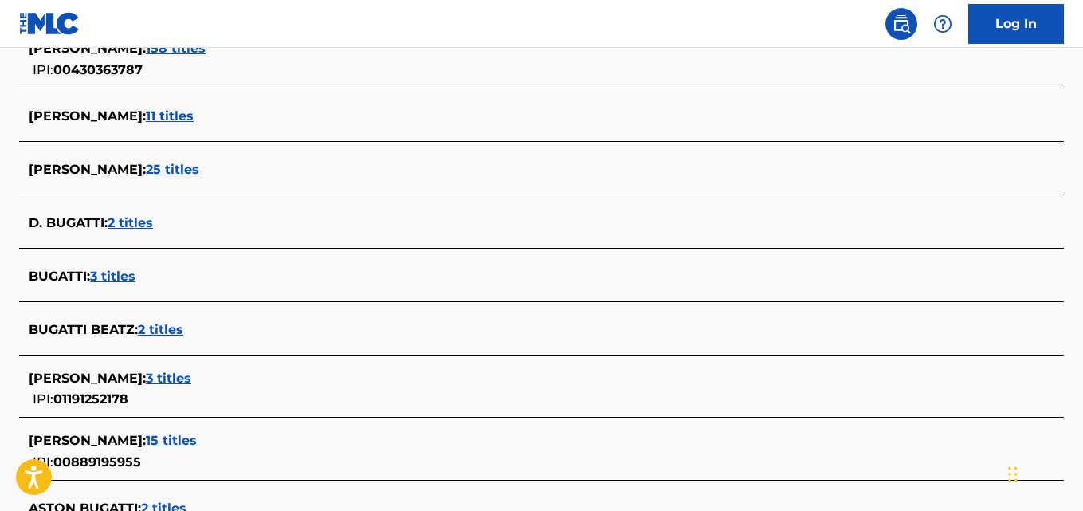
scroll to position [623, 0]
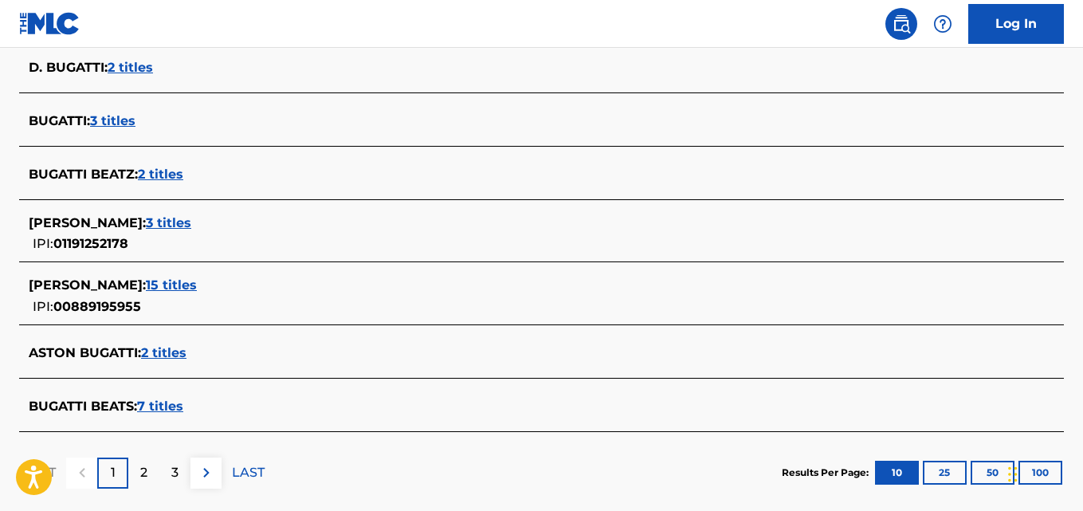
click at [183, 409] on span "7 titles" at bounding box center [160, 405] width 46 height 15
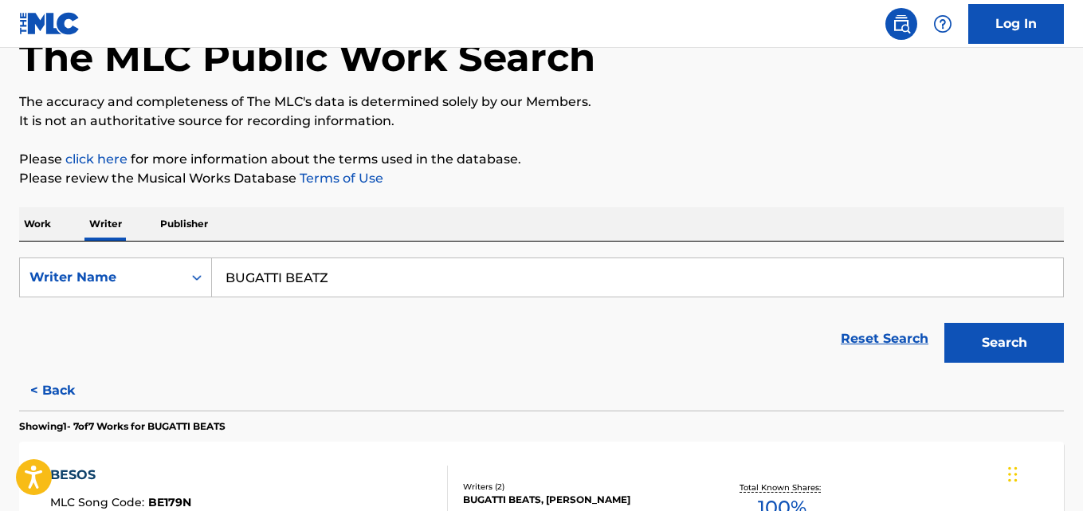
scroll to position [171, 0]
